Goal: Task Accomplishment & Management: Manage account settings

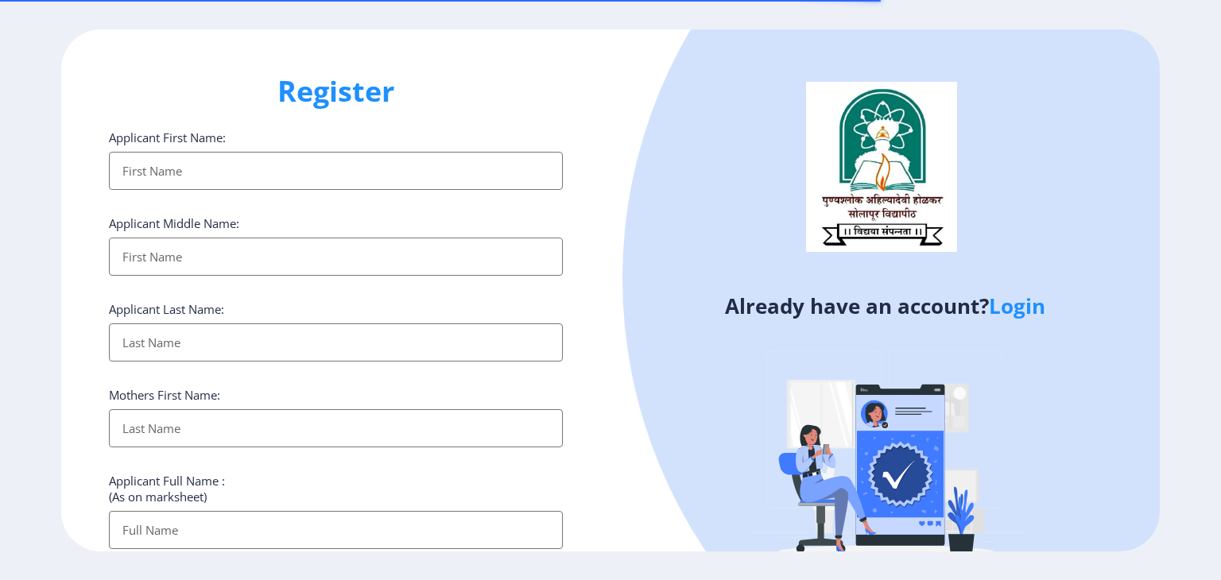
select select
type input "padmavati.umbarje@gmail.com"
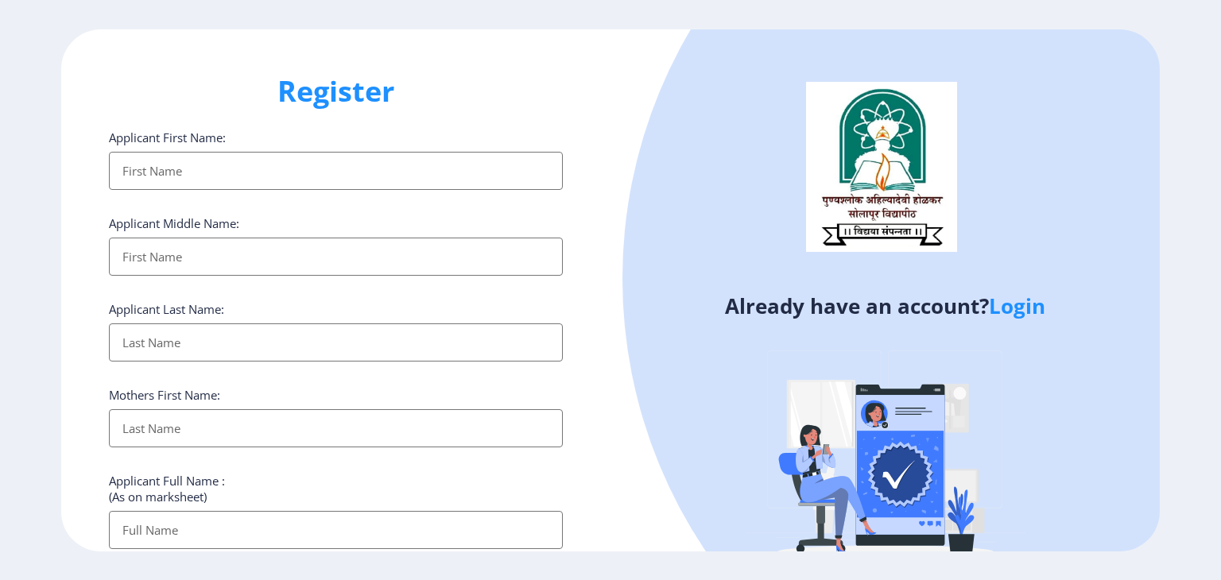
click at [1017, 304] on ngx-register "Register Applicant First Name: Applicant Middle Name: Applicant Last Name: Moth…" at bounding box center [610, 290] width 1221 height 522
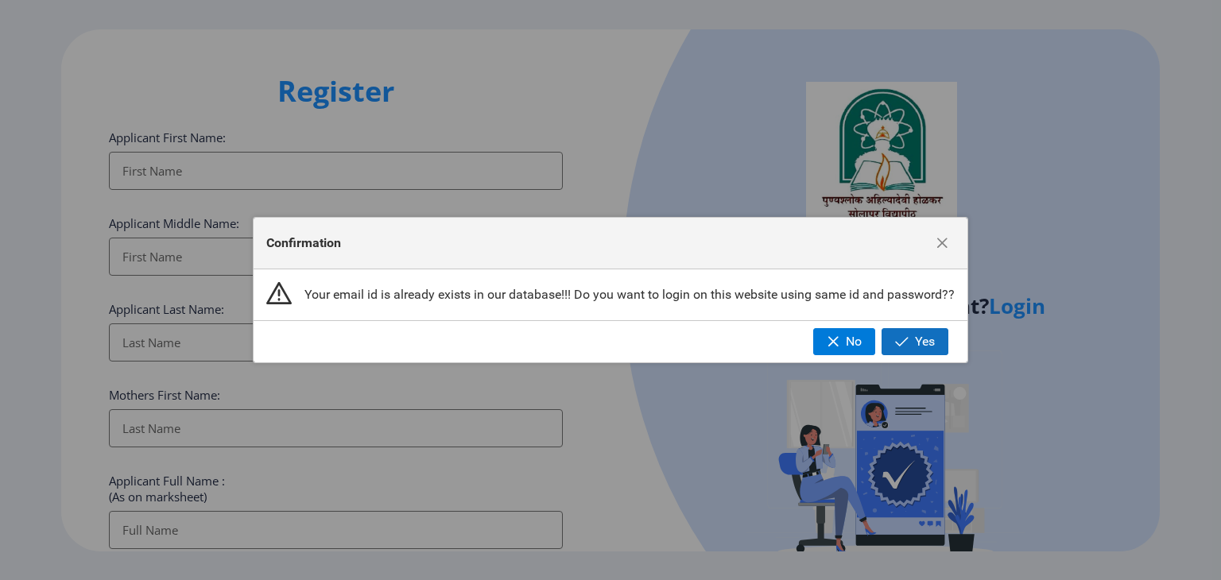
click at [898, 341] on span "button" at bounding box center [902, 341] width 14 height 13
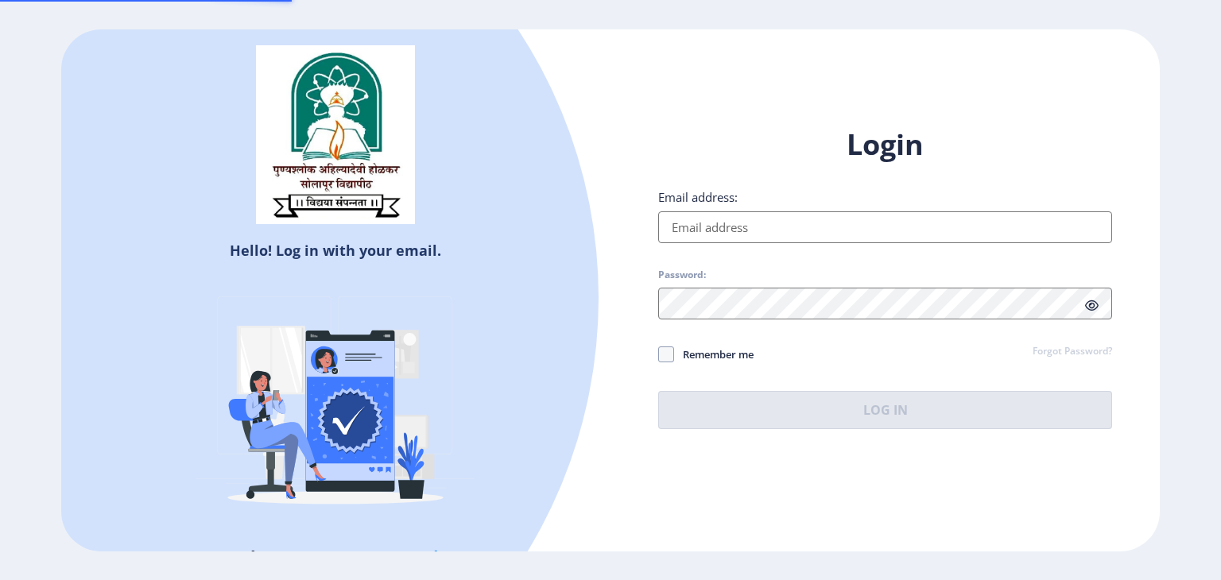
type input "padmavati.umbarje@gmail.com"
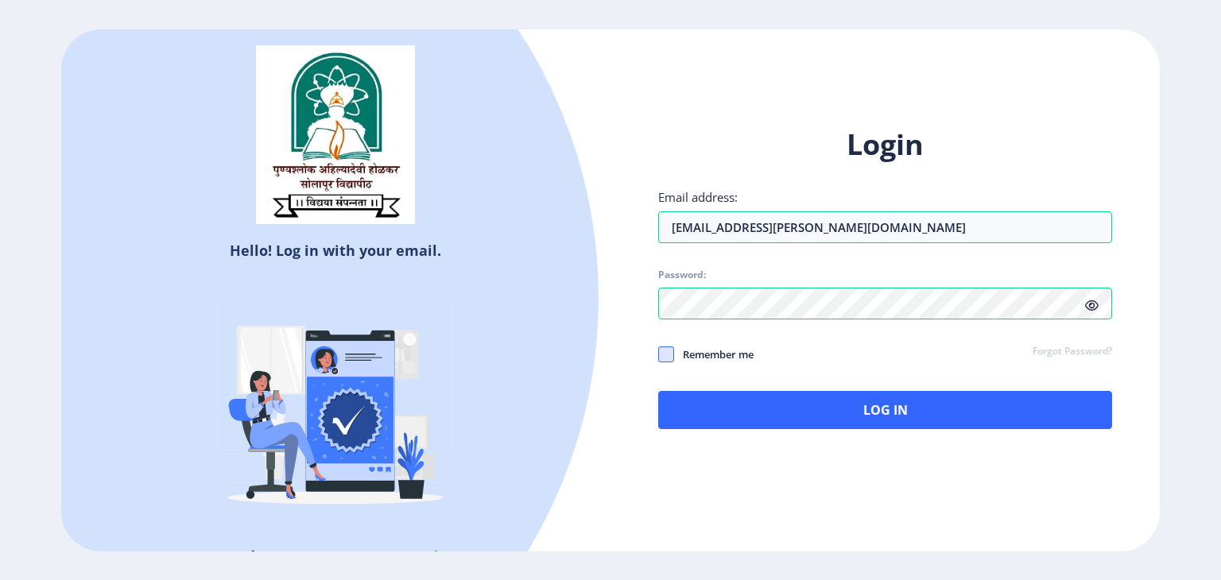
click at [667, 351] on span at bounding box center [666, 355] width 16 height 16
click at [659, 354] on input "Remember me" at bounding box center [658, 354] width 1 height 1
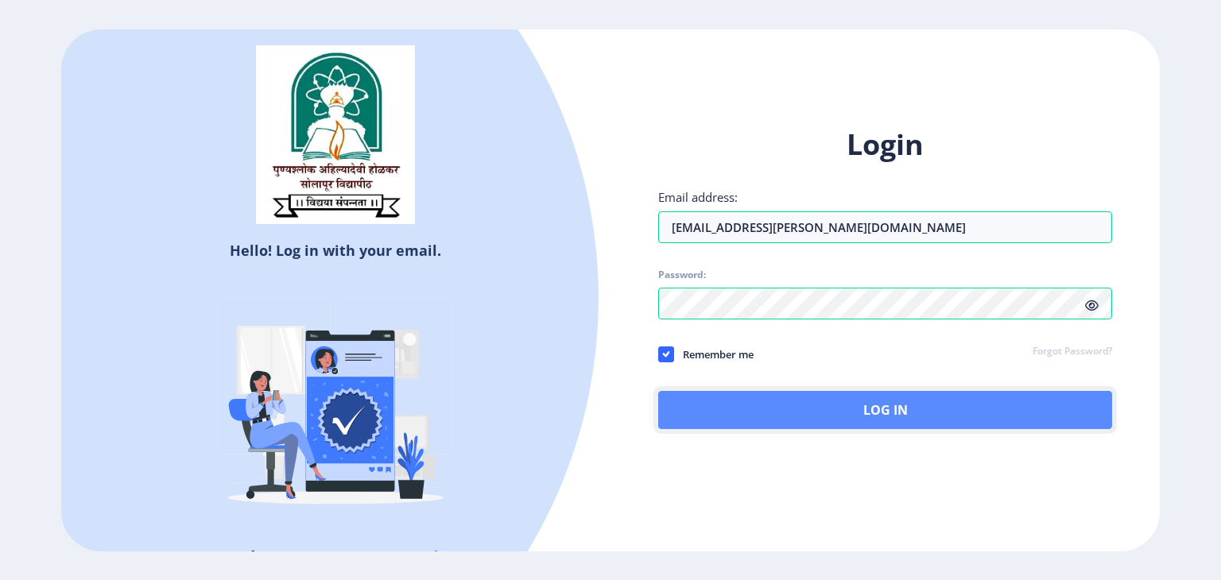
click at [701, 399] on button "Log In" at bounding box center [885, 410] width 454 height 38
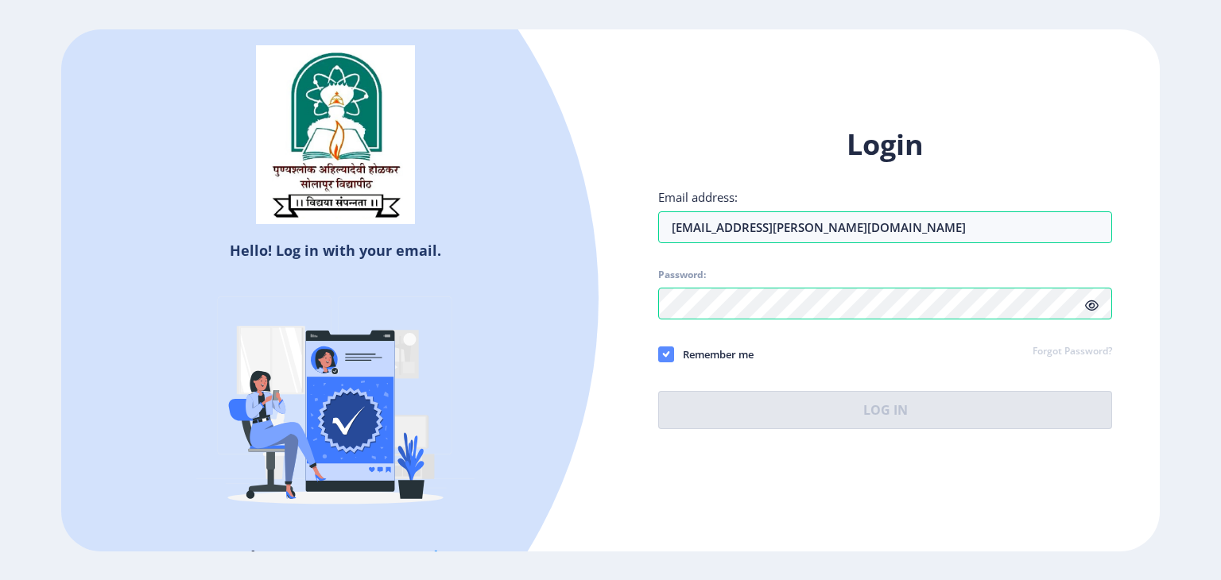
click at [660, 351] on span at bounding box center [666, 355] width 16 height 16
click at [659, 354] on input "Remember me" at bounding box center [658, 354] width 1 height 1
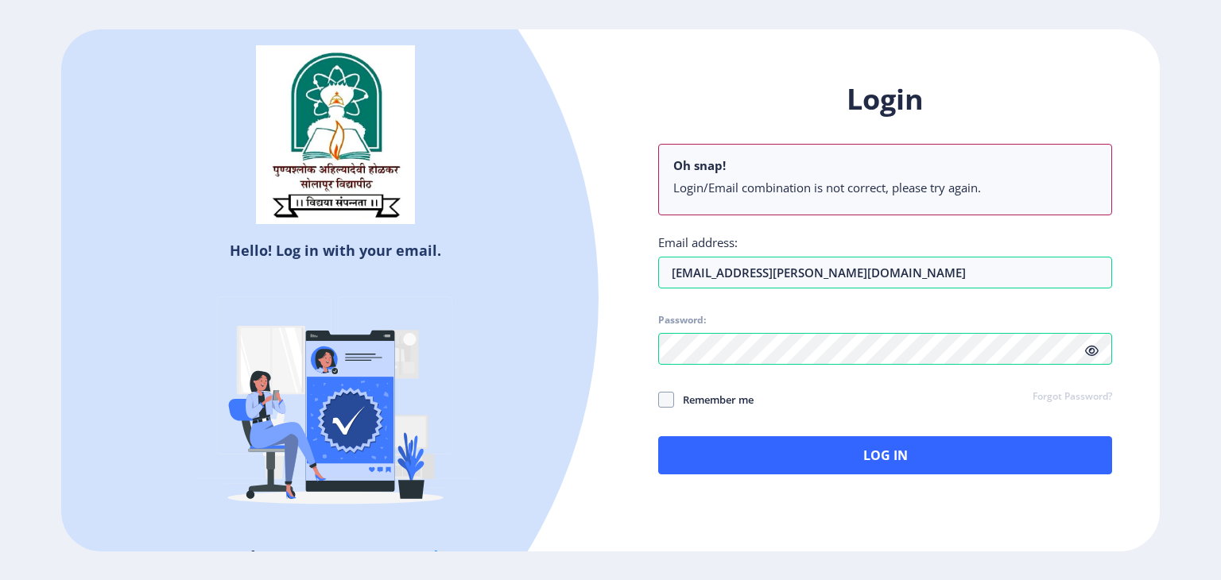
click at [1091, 356] on icon at bounding box center [1092, 351] width 14 height 12
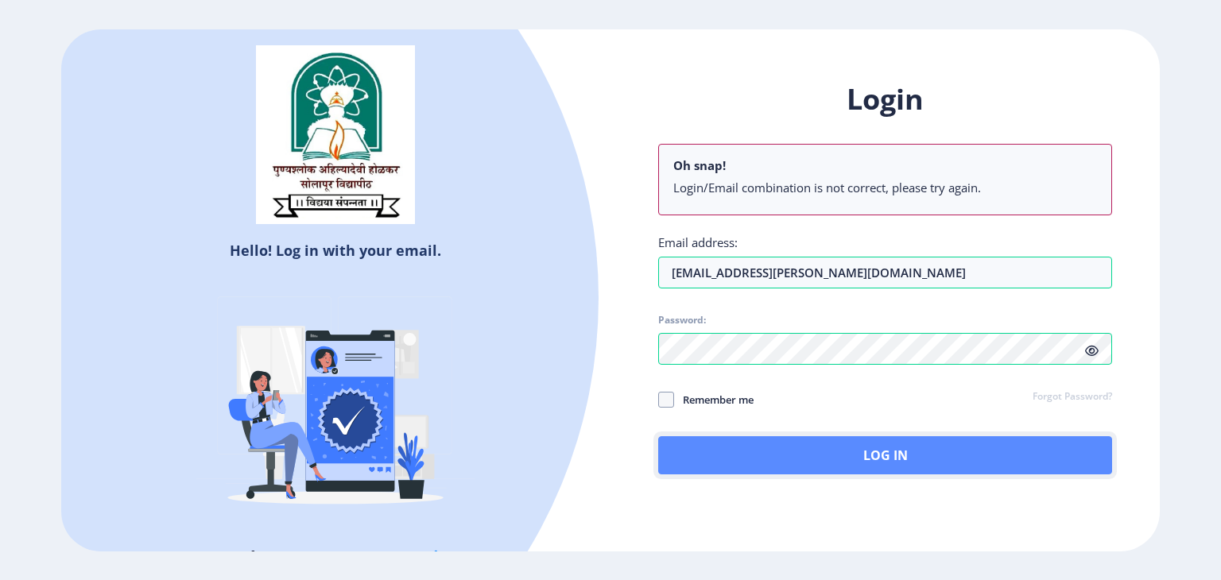
click at [957, 447] on button "Log In" at bounding box center [885, 455] width 454 height 38
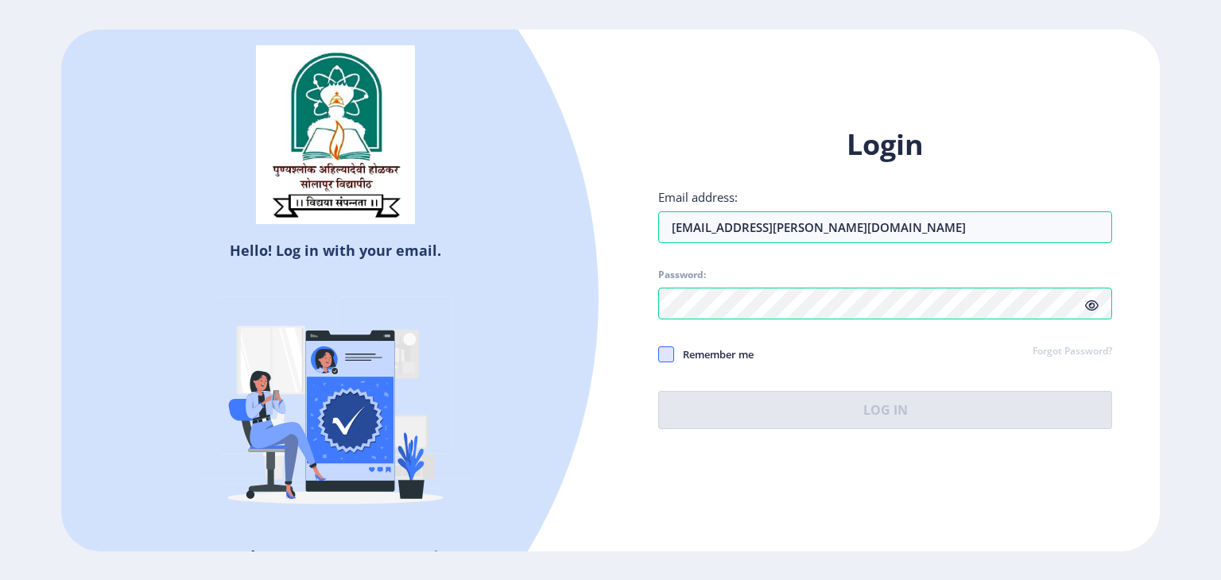
click at [665, 357] on span at bounding box center [666, 355] width 16 height 16
click at [659, 355] on input "Remember me" at bounding box center [658, 354] width 1 height 1
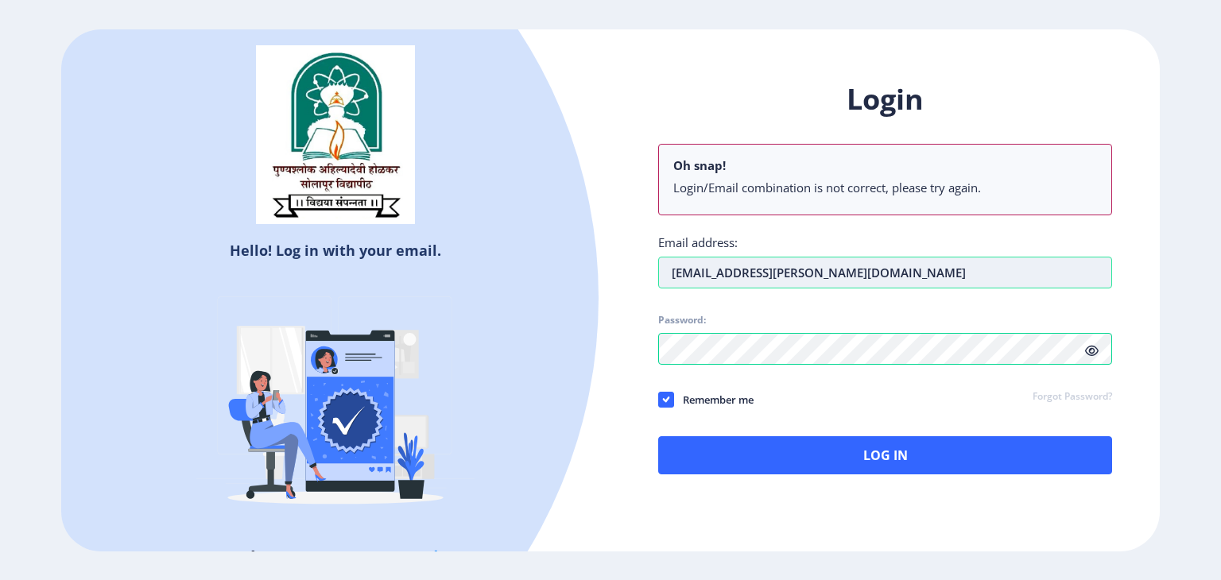
click at [859, 274] on input "padmavati.umbarje@gmail.com" at bounding box center [885, 273] width 454 height 32
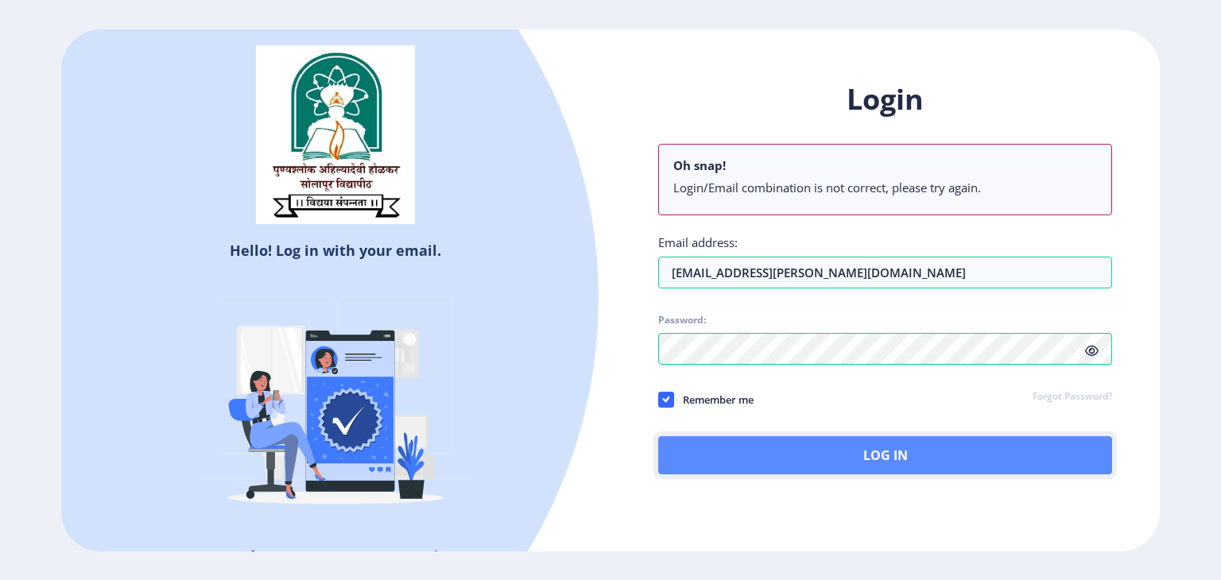
click at [769, 459] on button "Log In" at bounding box center [885, 455] width 454 height 38
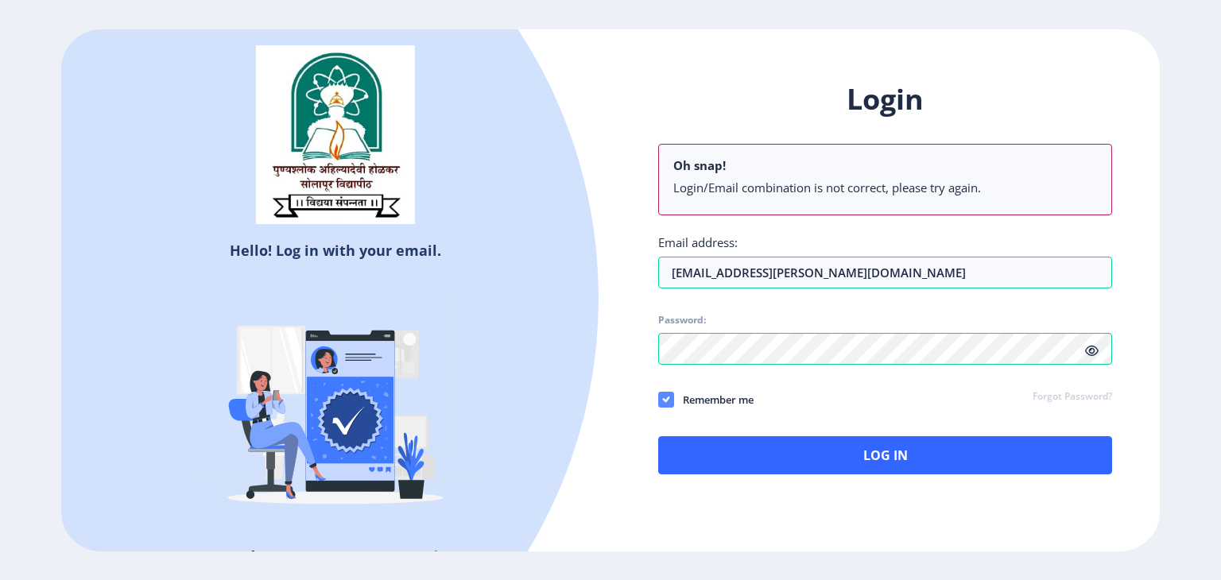
click at [668, 401] on icon at bounding box center [665, 400] width 7 height 16
click at [659, 400] on input "Remember me" at bounding box center [658, 399] width 1 height 1
checkbox input "false"
select select
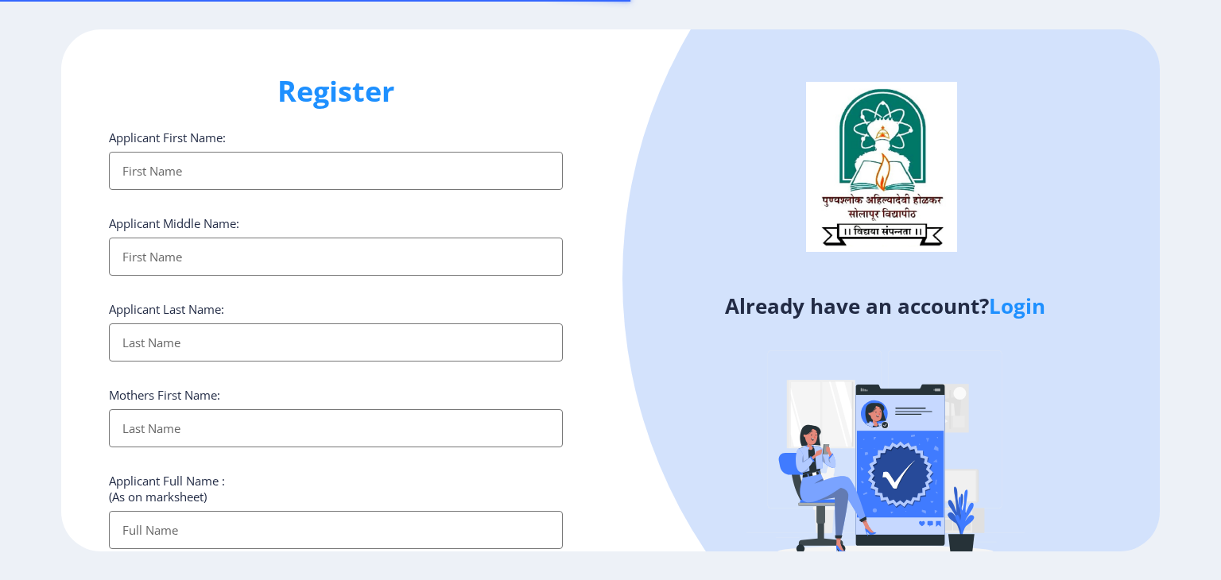
select select
click at [1022, 299] on link "Login" at bounding box center [1017, 306] width 56 height 29
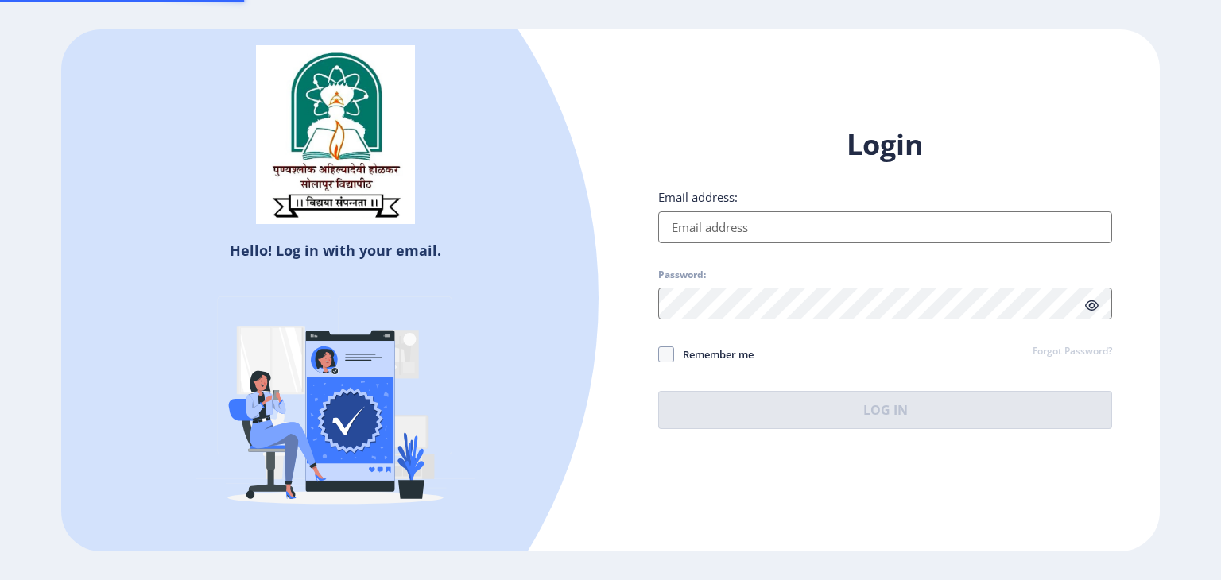
type input "padmavati.umbarje@gmail.com"
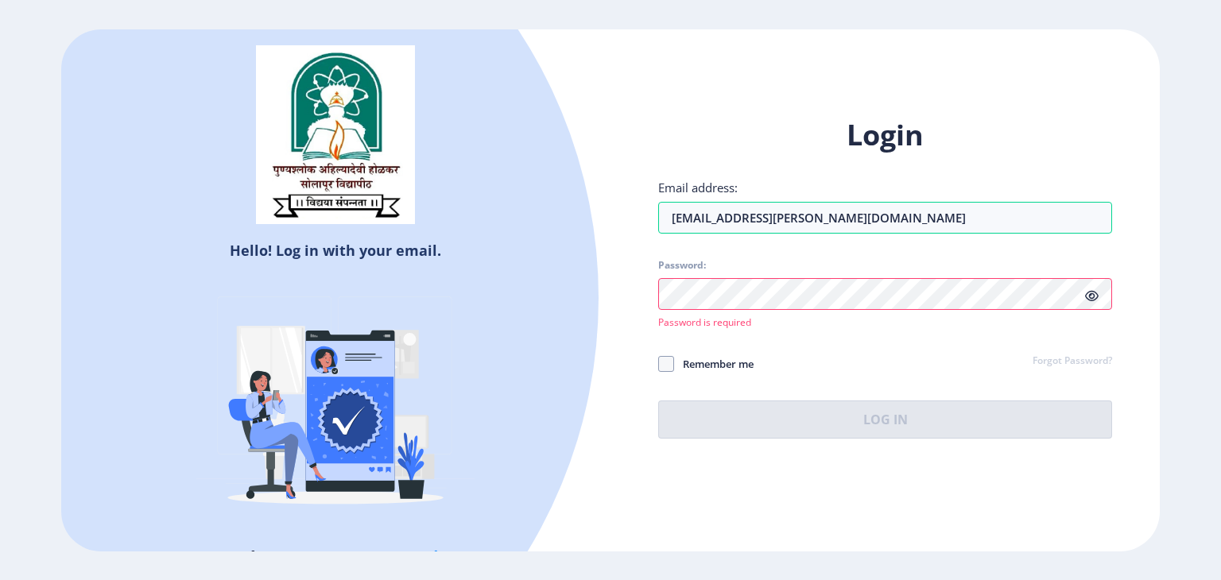
click at [1033, 367] on link "Forgot Password?" at bounding box center [1072, 362] width 79 height 14
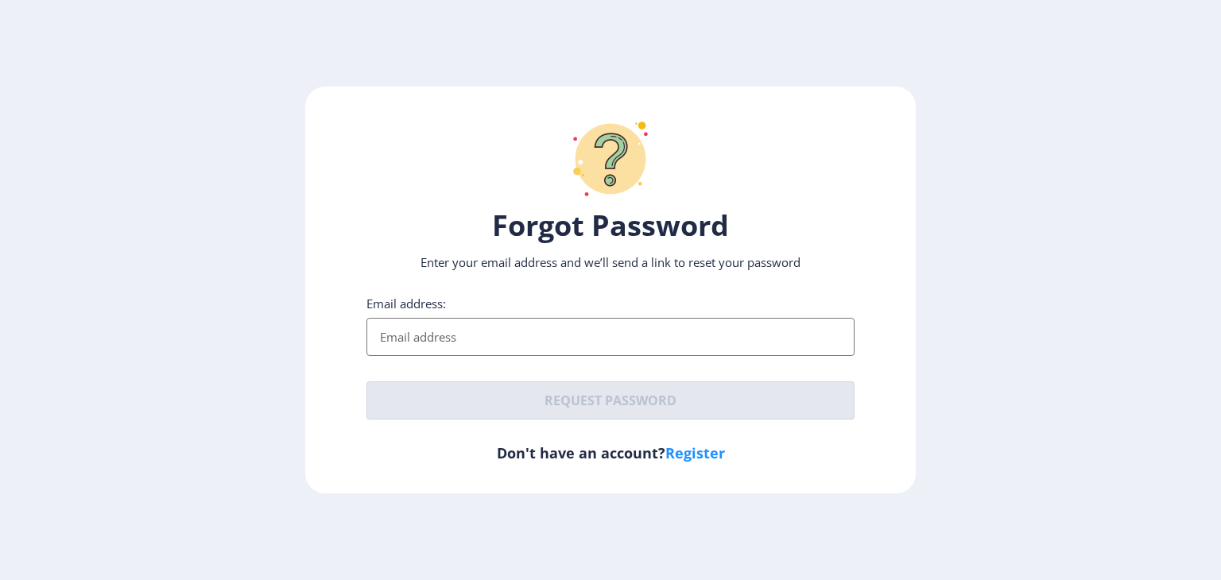
click at [415, 349] on input "Email address:" at bounding box center [610, 337] width 488 height 38
type input "padmavati.umbarje@gmail.com"
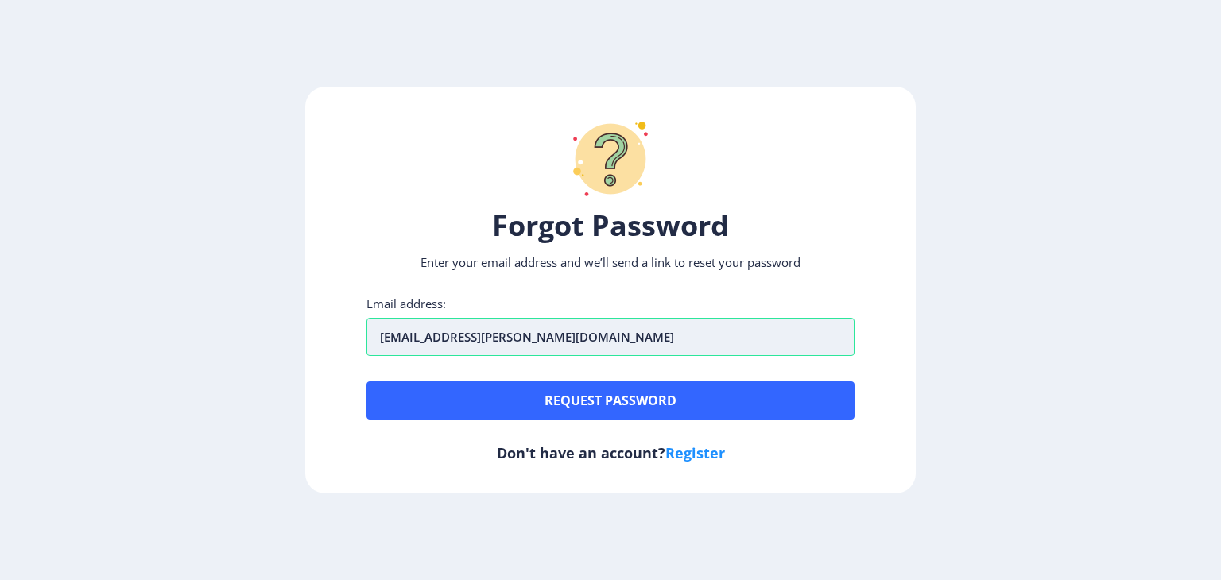
click at [573, 354] on input "padmavati.umbarje@gmail.com" at bounding box center [610, 337] width 488 height 38
click at [833, 494] on div "Forgot Password Enter your email address and we’ll send a link to reset your pa…" at bounding box center [610, 290] width 1221 height 580
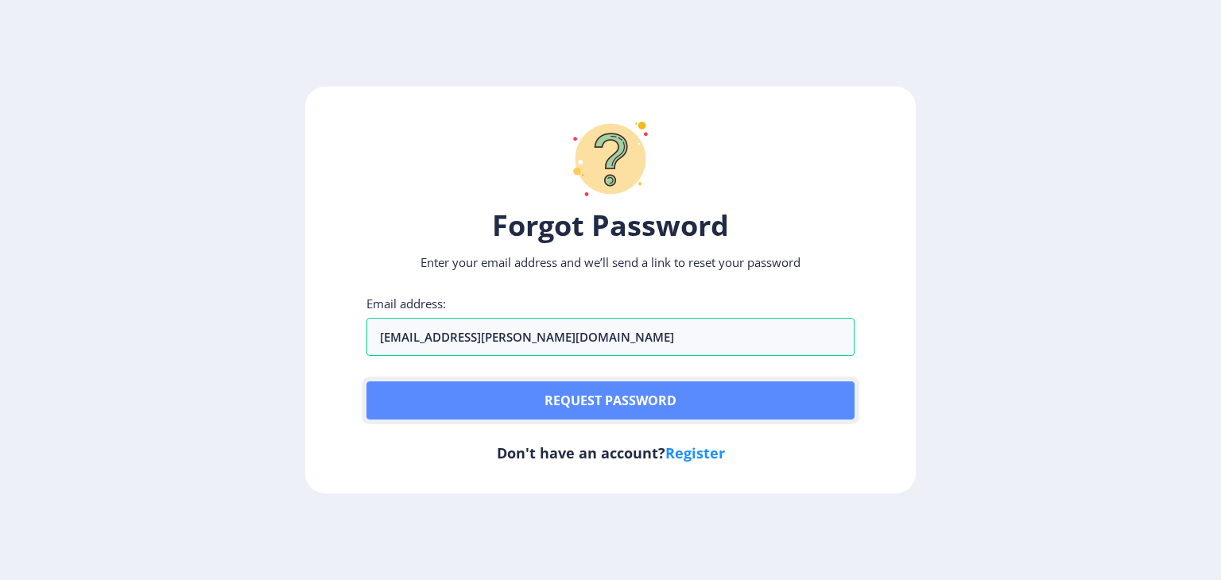
click at [636, 394] on button "Request password" at bounding box center [610, 401] width 488 height 38
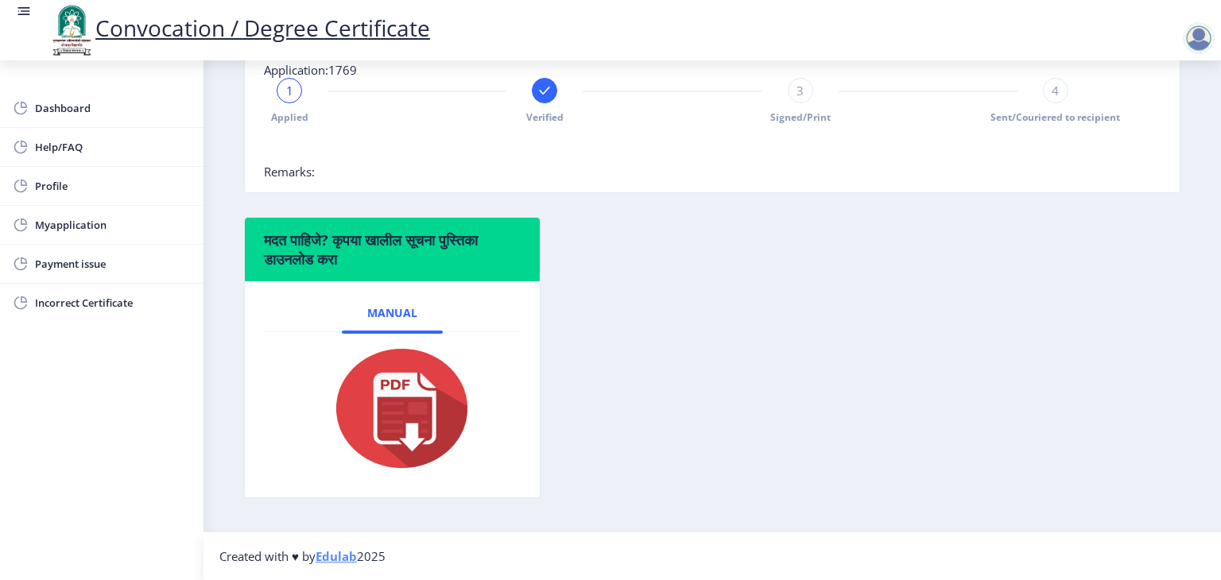
scroll to position [409, 0]
click at [73, 230] on span "Myapplication" at bounding box center [113, 224] width 156 height 19
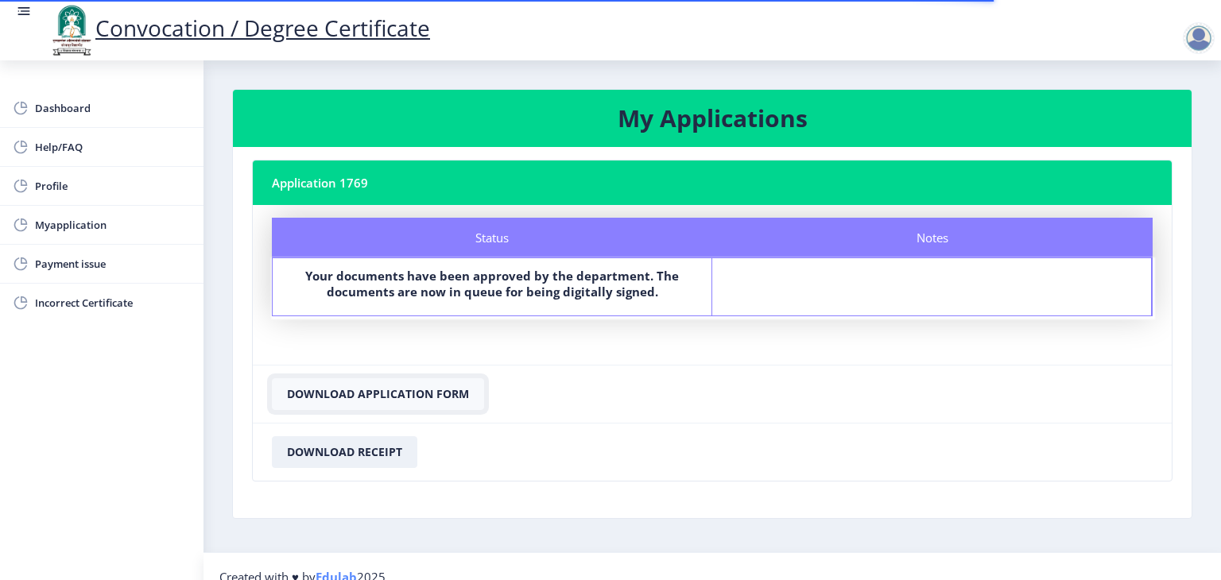
click at [357, 392] on button "Download Application Form" at bounding box center [378, 394] width 212 height 32
click at [92, 258] on span "Payment issue" at bounding box center [113, 263] width 156 height 19
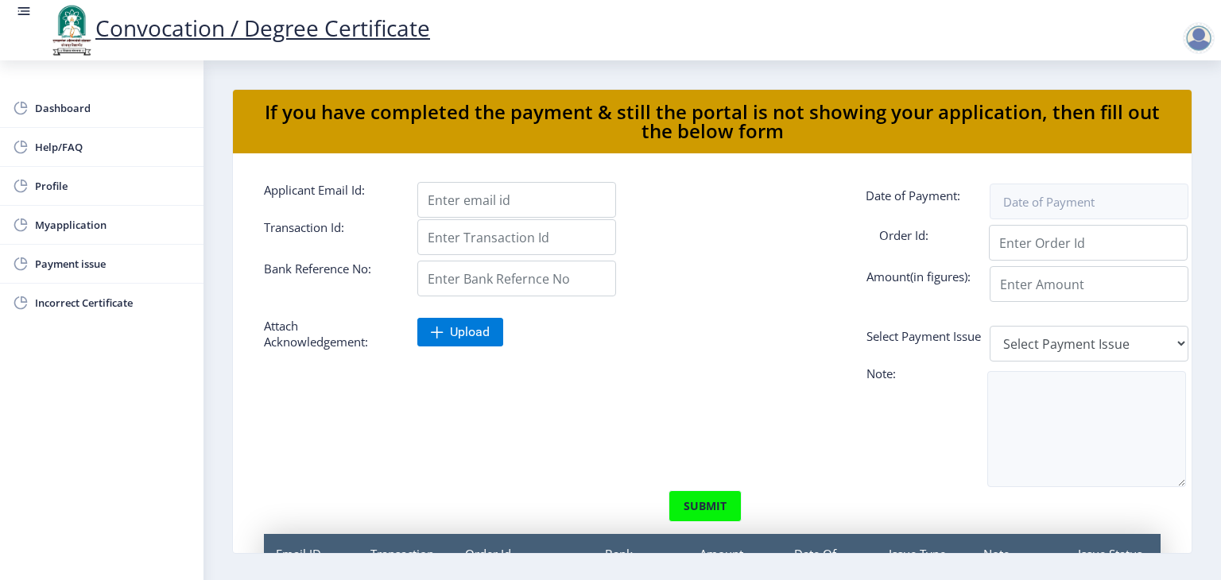
click at [668, 330] on div "Upload" at bounding box center [788, 332] width 743 height 29
click at [98, 145] on span "Help/FAQ" at bounding box center [113, 147] width 156 height 19
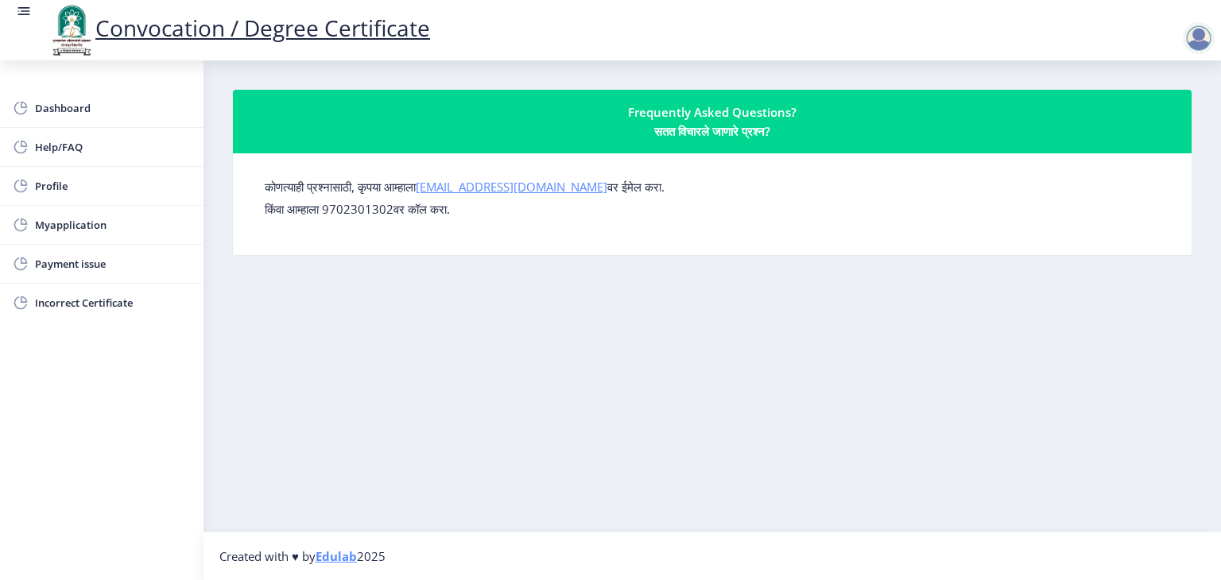
click at [533, 193] on link "su.sfc@studentscenter.in" at bounding box center [512, 187] width 192 height 16
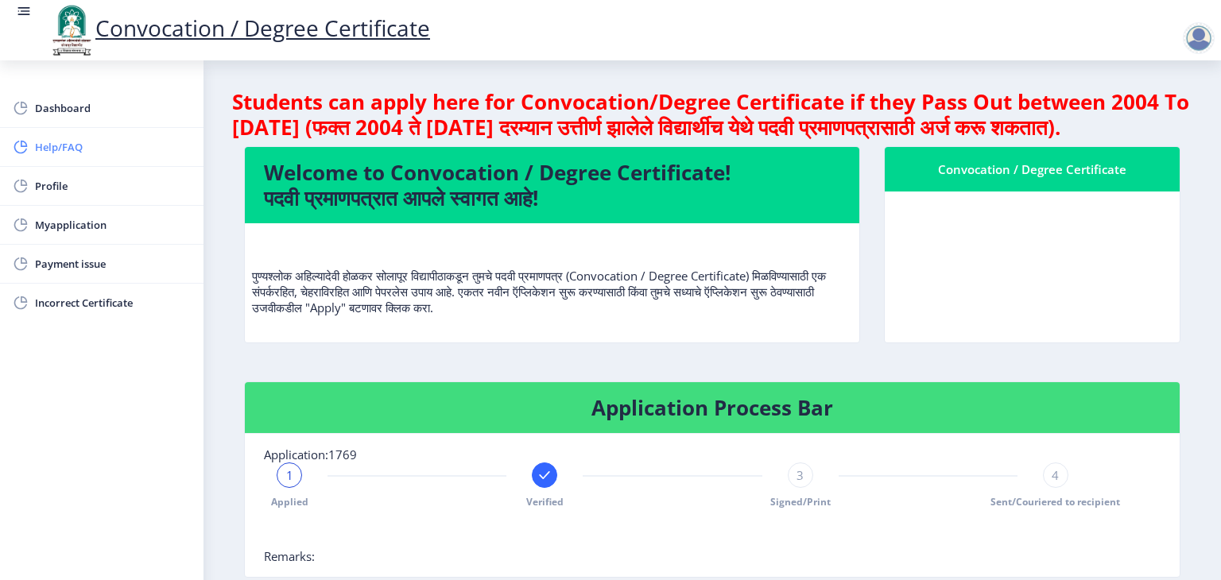
click at [58, 157] on link "Help/FAQ" at bounding box center [102, 147] width 204 height 38
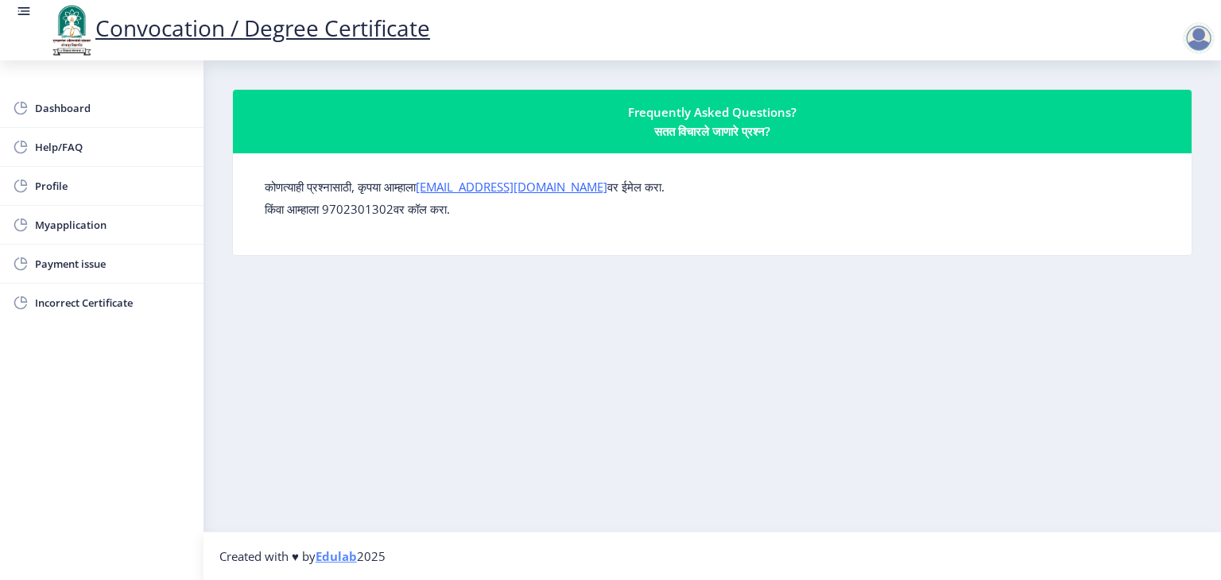
drag, startPoint x: 515, startPoint y: 185, endPoint x: 434, endPoint y: 301, distance: 141.6
click at [434, 301] on nb-layout-column "Frequently Asked Questions? सतत विचारले जाणारे प्रश्न? कोणत्याही प्रश्नासाठी, क…" at bounding box center [713, 295] width 1018 height 471
drag, startPoint x: 436, startPoint y: 169, endPoint x: 442, endPoint y: 188, distance: 20.6
click at [442, 188] on div "कोणत्याही प्रश्नासाठी, कृपया आम्हाला su.sfc@studentscenter.in वर ईमेल करा. किंव…" at bounding box center [712, 204] width 921 height 76
click at [445, 299] on nb-layout-column "Frequently Asked Questions? सतत विचारले जाणारे प्रश्न? कोणत्याही प्रश्नासाठी, क…" at bounding box center [713, 295] width 1018 height 471
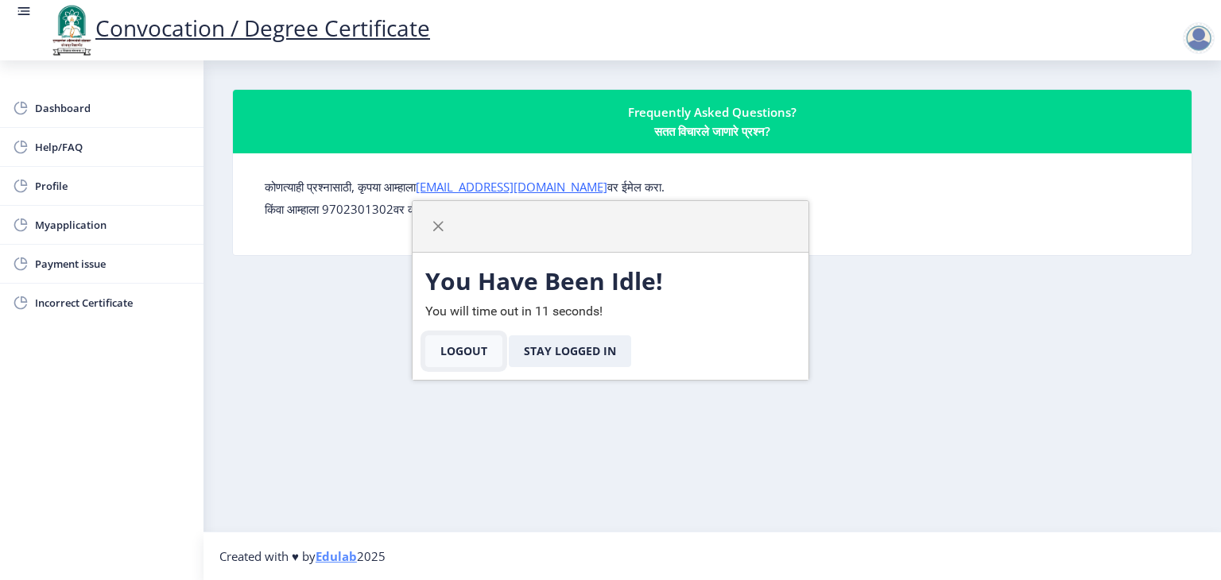
click at [475, 343] on button "Logout" at bounding box center [463, 351] width 77 height 32
click at [441, 222] on span "button" at bounding box center [438, 226] width 13 height 13
click at [438, 226] on span "button" at bounding box center [438, 226] width 13 height 13
click at [552, 344] on button "Stay Logged In" at bounding box center [570, 351] width 122 height 32
drag, startPoint x: 429, startPoint y: 169, endPoint x: 684, endPoint y: 188, distance: 256.0
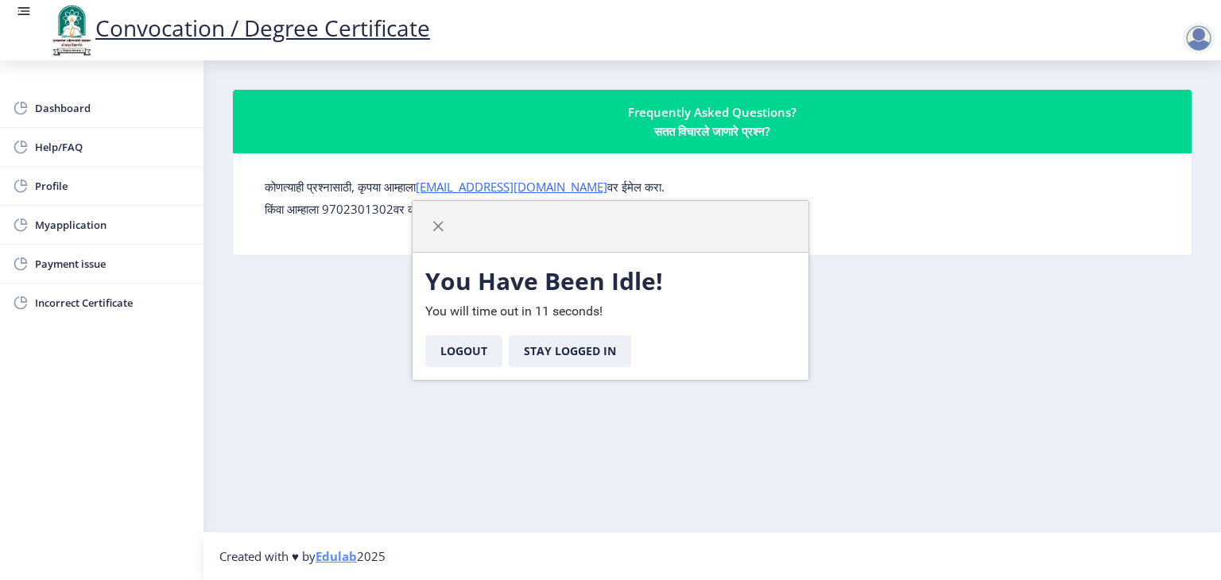
click at [684, 188] on div "कोणत्याही प्रश्नासाठी, कृपया आम्हाला su.sfc@studentscenter.in वर ईमेल करा. किंव…" at bounding box center [712, 204] width 921 height 76
copy label "कोणत्याही प्रश्नासाठी, कृपया आम्हाला su.sfc@studentscenter.in वर ईमेल करा."
click at [305, 338] on nb-layout-column "You Have Been Idle! You will time out in 11 seconds! Logout Stay Logged In Freq…" at bounding box center [713, 295] width 1018 height 471
click at [1205, 37] on div at bounding box center [1199, 38] width 32 height 32
click at [1186, 57] on nav "Convocation / Degree Certificate" at bounding box center [610, 30] width 1221 height 60
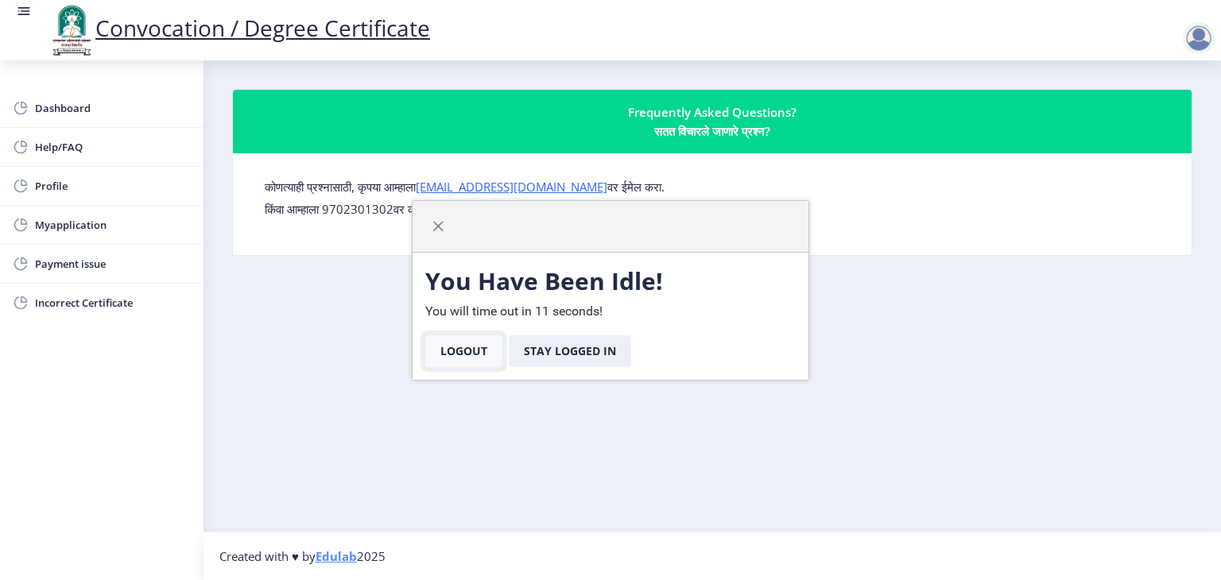
click at [459, 345] on button "Logout" at bounding box center [463, 351] width 77 height 32
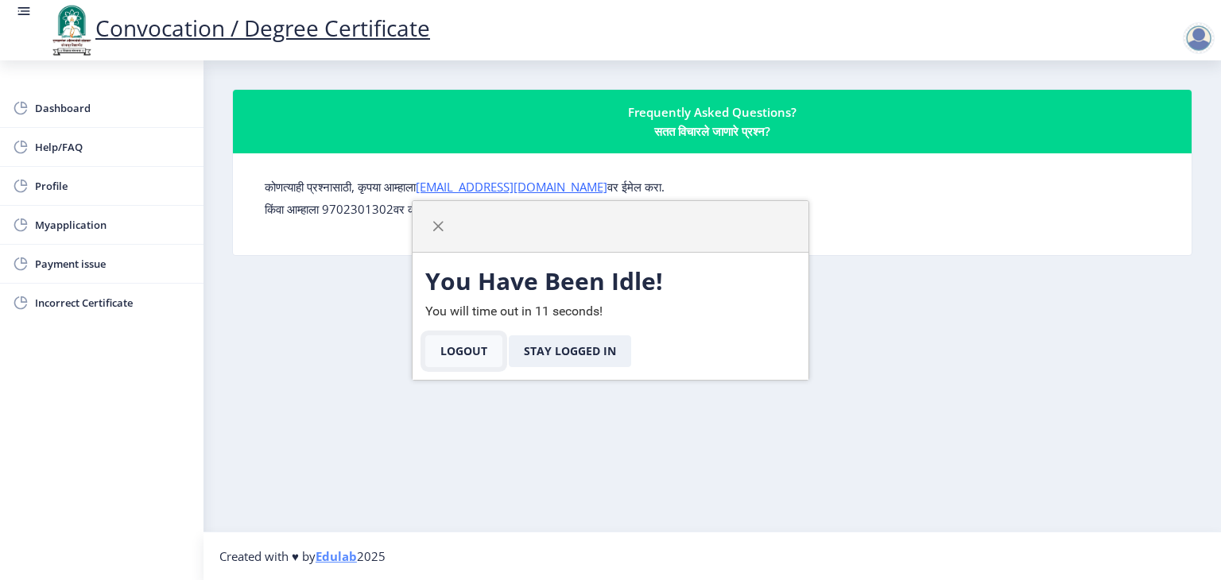
click at [459, 345] on button "Logout" at bounding box center [463, 351] width 77 height 32
